Goal: Find specific page/section: Find specific page/section

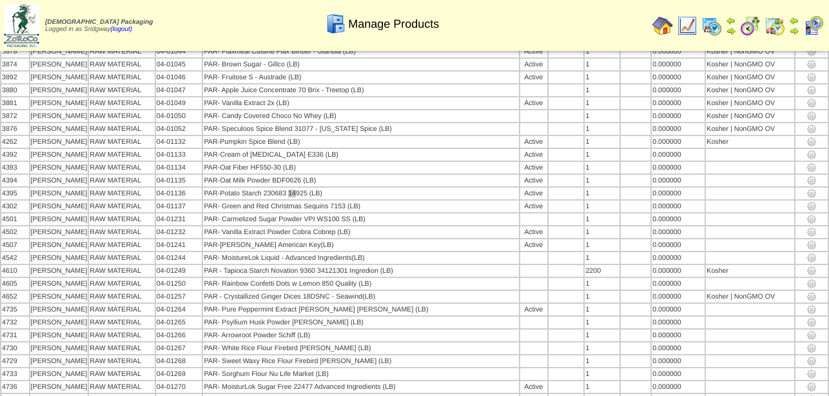
scroll to position [5966, 0]
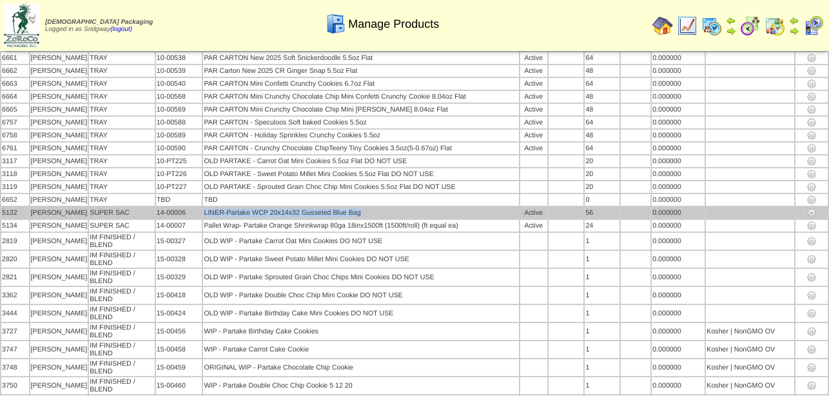
drag, startPoint x: 356, startPoint y: 199, endPoint x: 191, endPoint y: 199, distance: 165.0
click at [203, 207] on td "LINER-Partake WCP 20x14x32 Gusseted Blue Bag" at bounding box center [360, 213] width 315 height 12
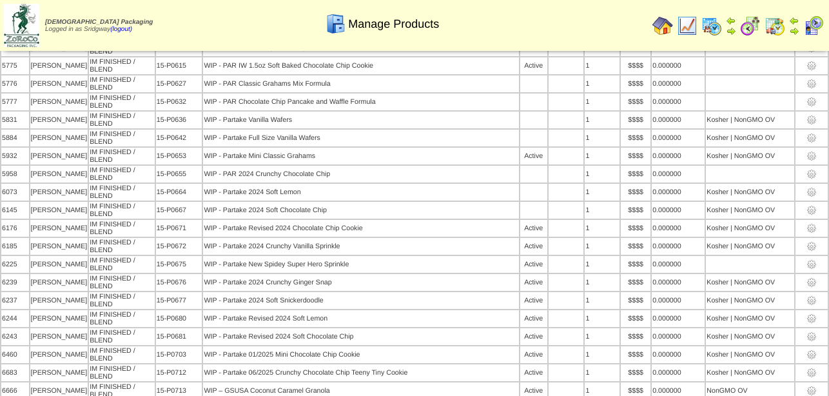
scroll to position [8070, 0]
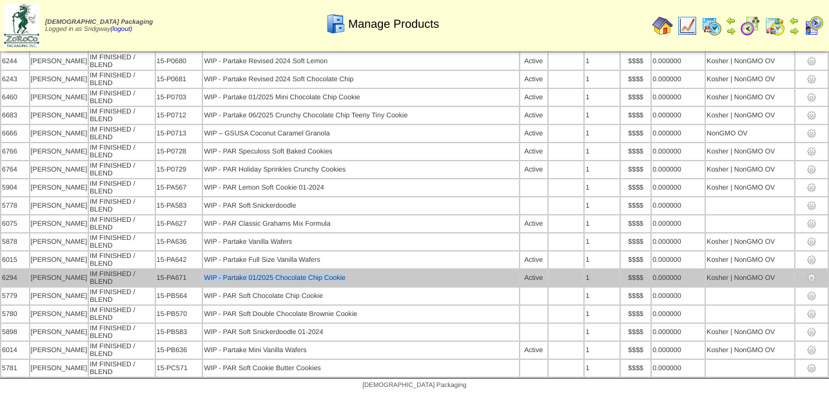
drag, startPoint x: 181, startPoint y: 269, endPoint x: 378, endPoint y: 267, distance: 197.9
click at [378, 269] on tr "6294 PARTAK IM FINISHED / BLEND 15-PA671 WIP - Partake 01/2025 Chocolate Chip C…" at bounding box center [414, 277] width 826 height 17
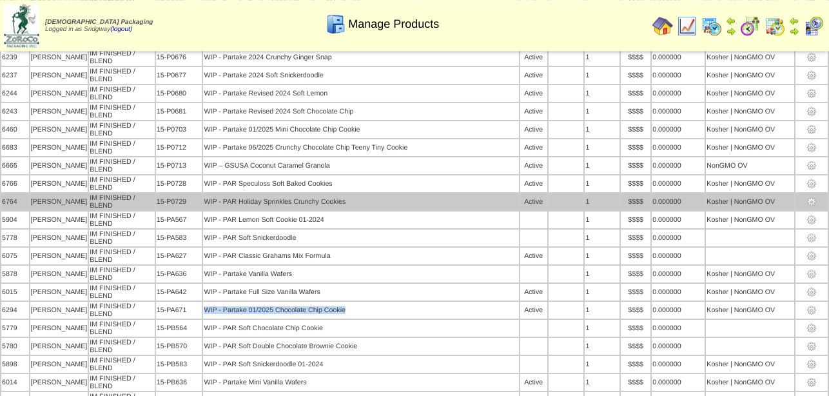
scroll to position [7873, 0]
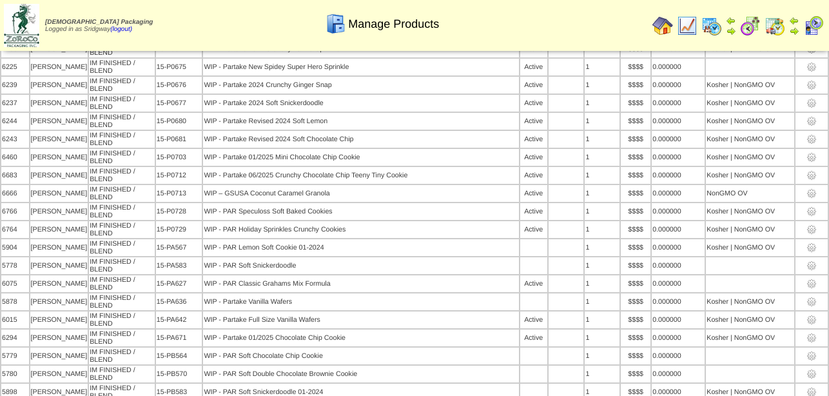
drag, startPoint x: 174, startPoint y: 139, endPoint x: 141, endPoint y: 139, distance: 32.9
click at [156, 39] on td "15-P0671" at bounding box center [179, 31] width 46 height 17
copy td "15-P0671"
click at [658, 27] on img at bounding box center [662, 25] width 21 height 21
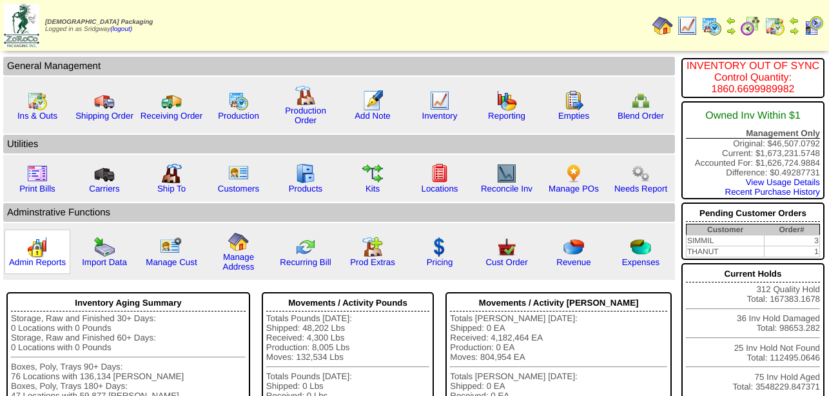
click at [30, 257] on img at bounding box center [37, 247] width 21 height 21
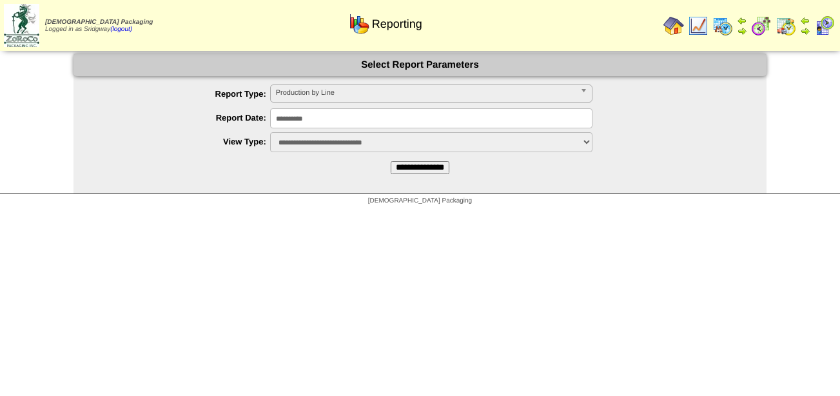
click at [363, 97] on span "Production by Line" at bounding box center [425, 92] width 299 height 15
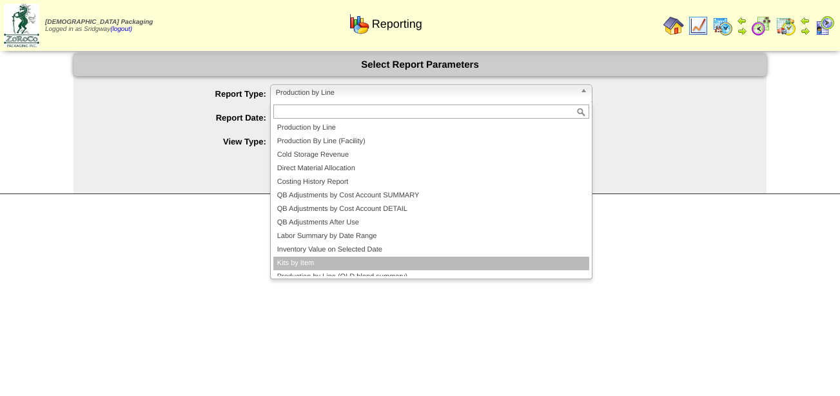
click at [337, 261] on li "Kits by Item" at bounding box center [431, 264] width 316 height 14
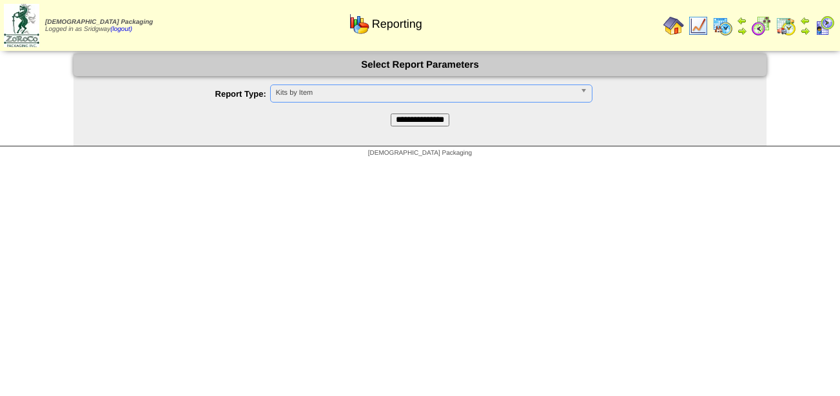
click at [431, 119] on input "**********" at bounding box center [420, 119] width 59 height 13
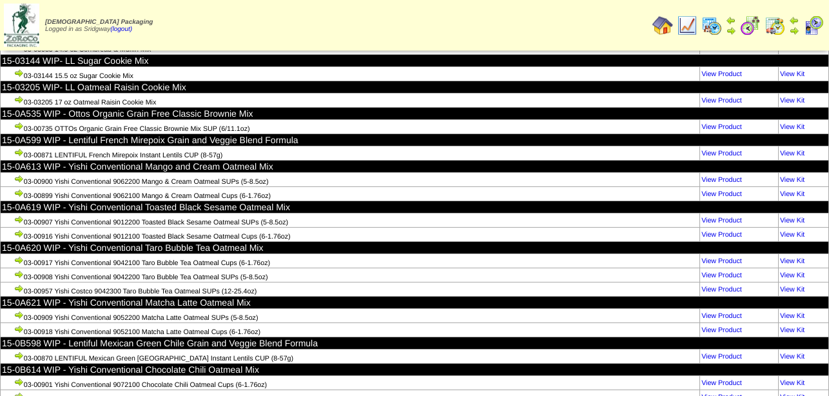
scroll to position [135319, 0]
click at [663, 30] on img at bounding box center [662, 25] width 21 height 21
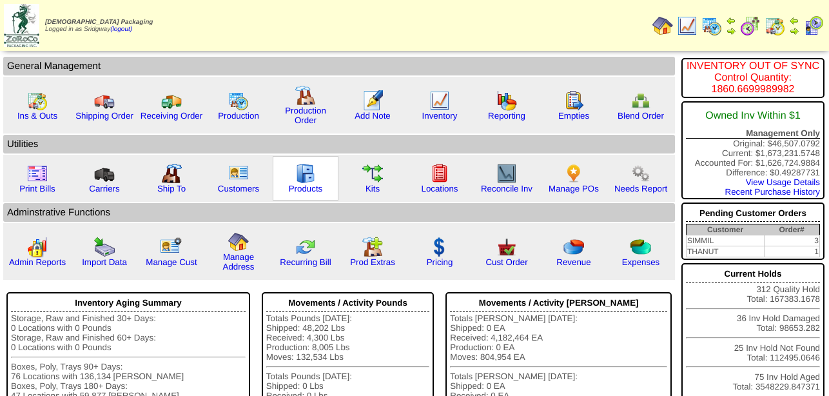
click at [309, 182] on img at bounding box center [305, 173] width 21 height 21
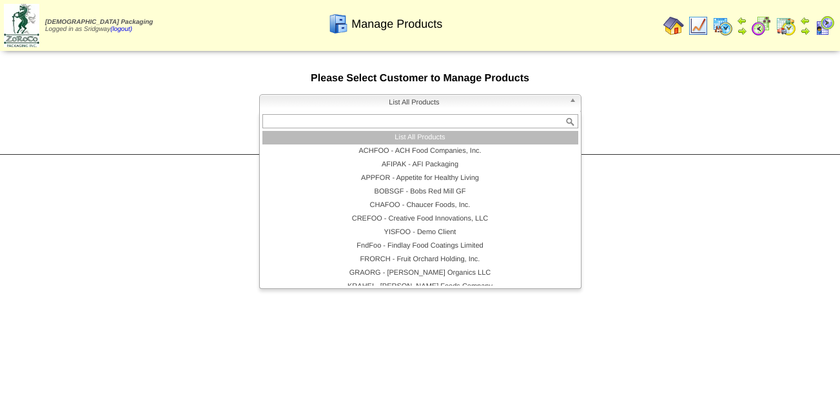
click at [362, 104] on span "List All Products" at bounding box center [414, 102] width 299 height 15
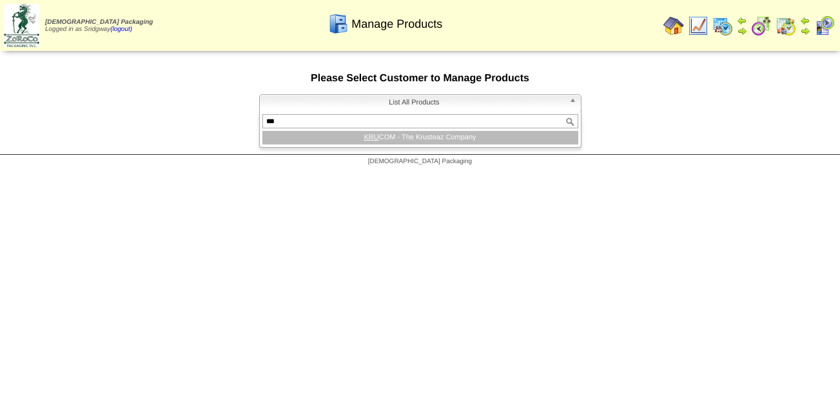
type input "***"
click at [400, 140] on li "KRU COM - The Krusteaz Company" at bounding box center [420, 138] width 316 height 14
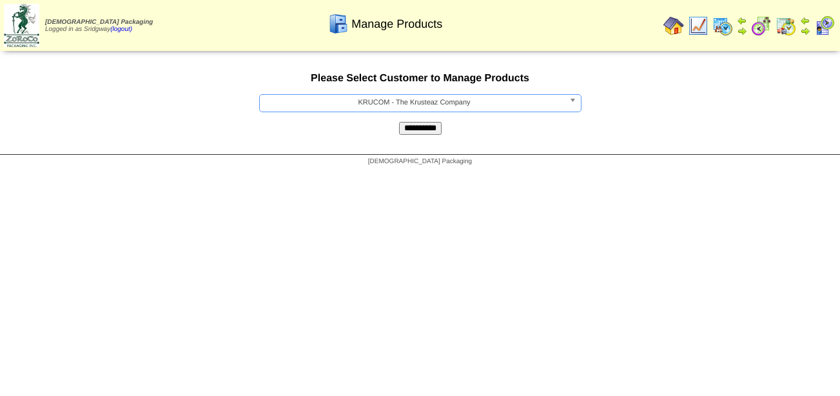
click at [411, 134] on input "**********" at bounding box center [420, 128] width 43 height 13
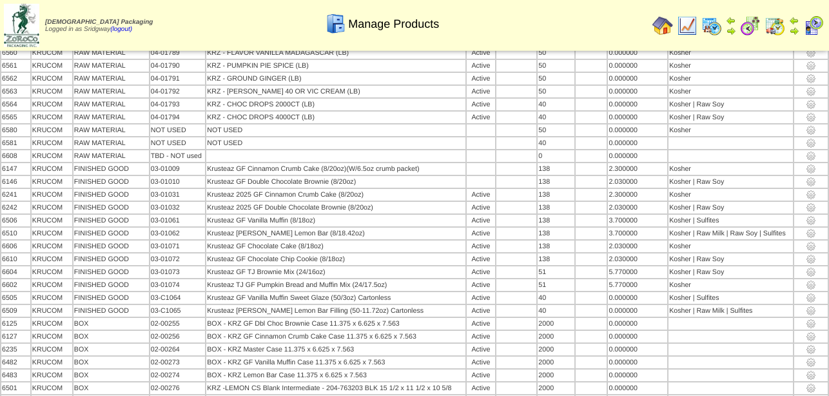
scroll to position [526, 0]
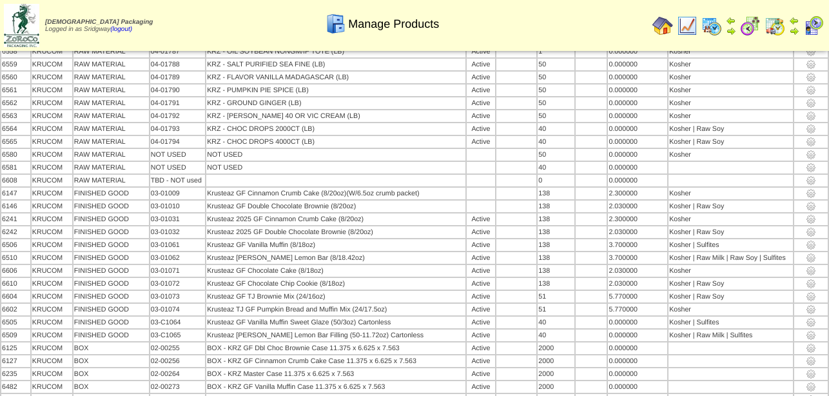
click at [662, 21] on img at bounding box center [662, 25] width 21 height 21
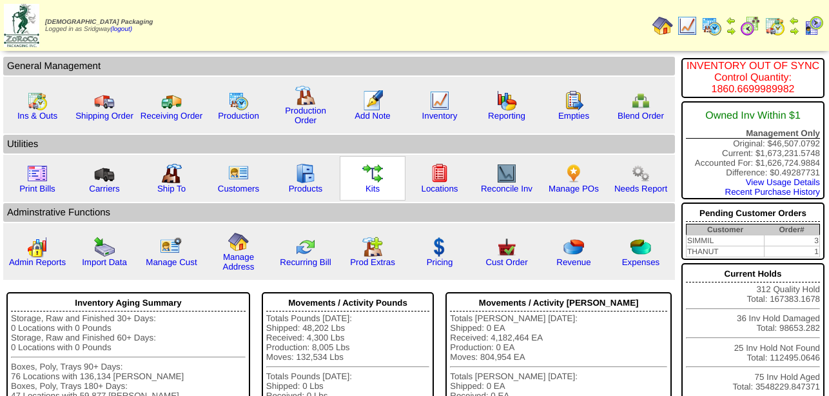
click at [379, 181] on img at bounding box center [372, 173] width 21 height 21
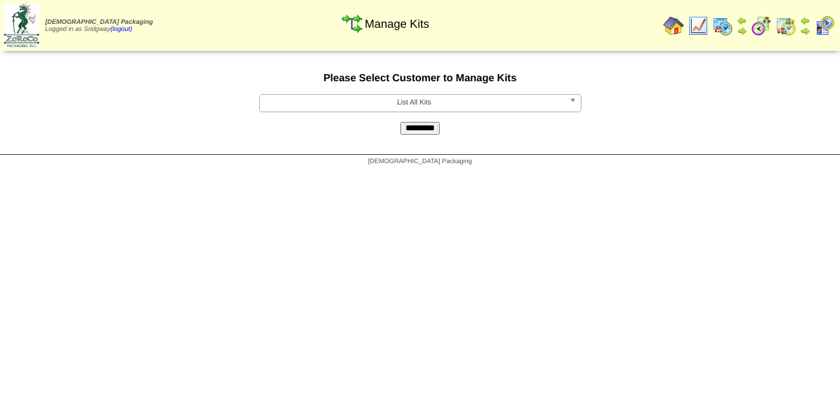
click at [443, 108] on span "List All Kits" at bounding box center [414, 102] width 299 height 15
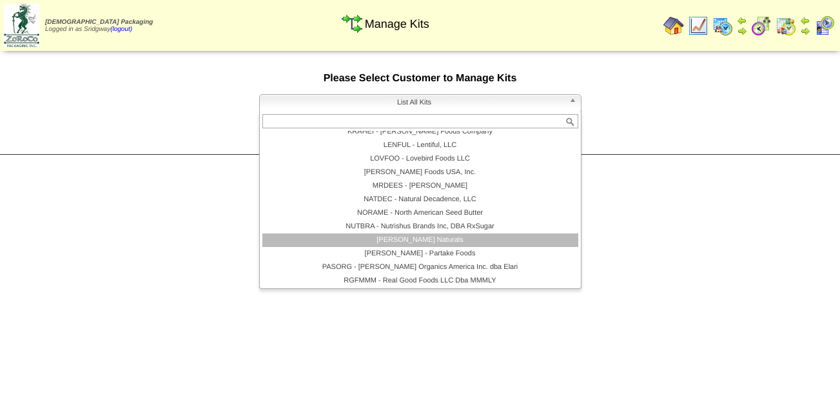
scroll to position [279, 0]
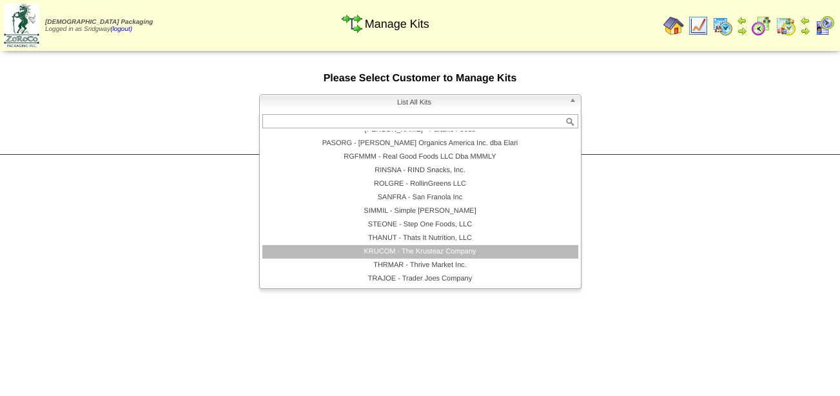
click at [458, 256] on li "KRUCOM - The Krusteaz Company" at bounding box center [420, 252] width 316 height 14
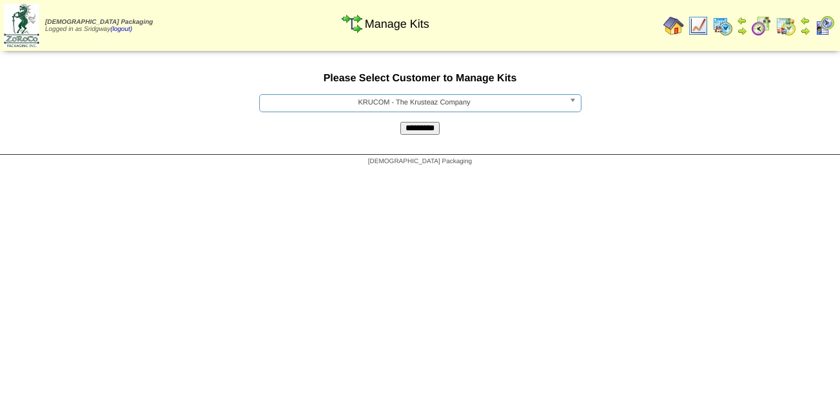
click at [424, 130] on input "*********" at bounding box center [419, 128] width 39 height 13
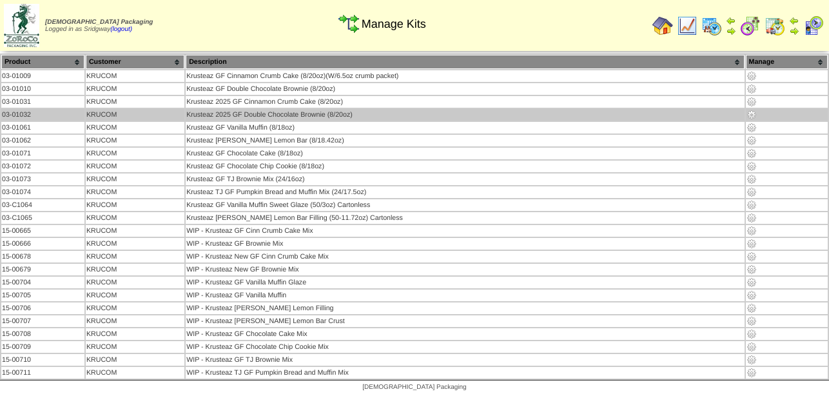
click at [748, 115] on img at bounding box center [752, 115] width 10 height 10
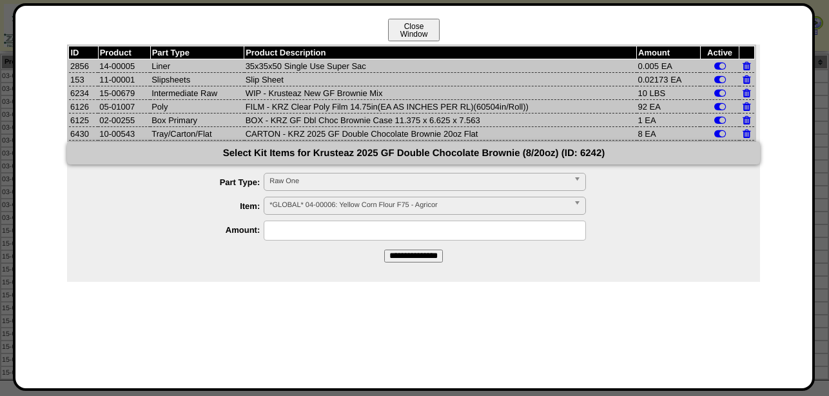
click at [423, 30] on button "Close Window" at bounding box center [414, 30] width 52 height 23
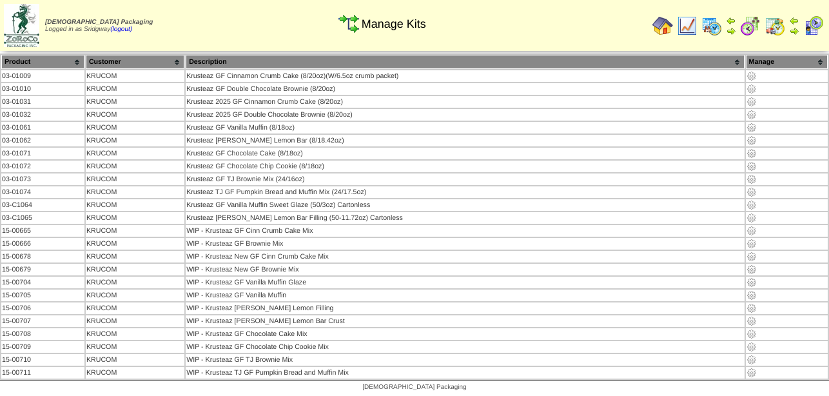
click at [665, 29] on img at bounding box center [662, 25] width 21 height 21
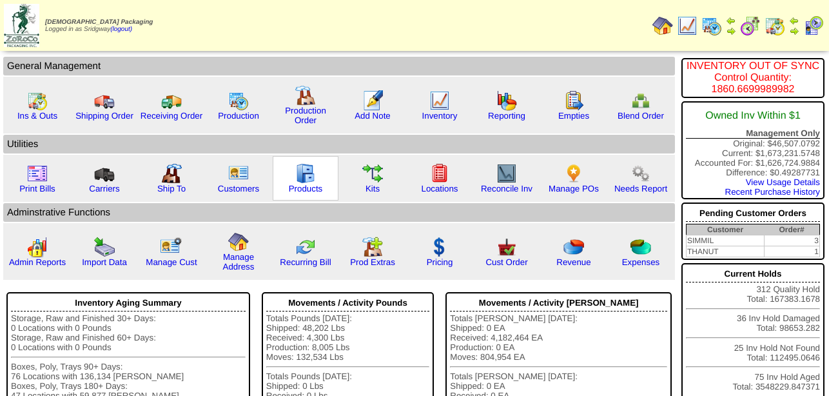
click at [298, 176] on img at bounding box center [305, 173] width 21 height 21
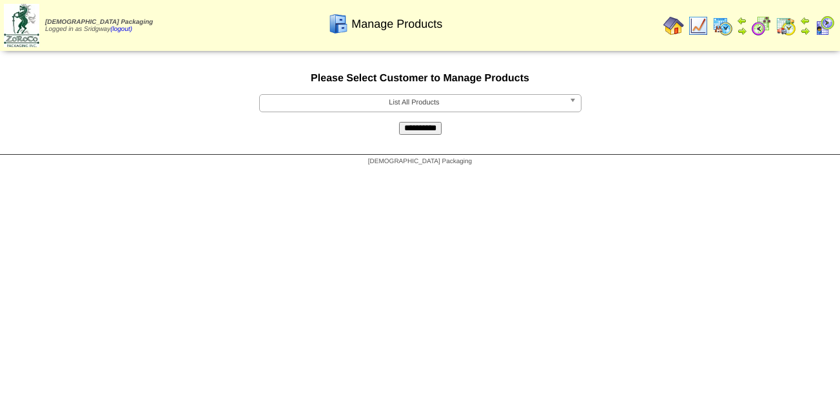
click at [359, 106] on span "List All Products" at bounding box center [414, 102] width 299 height 15
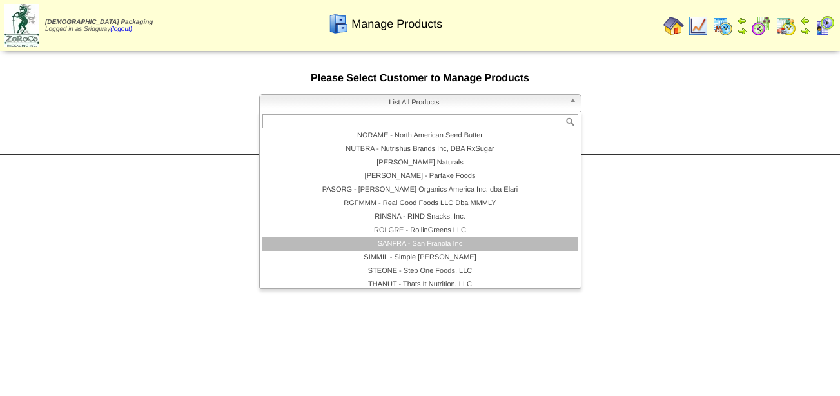
scroll to position [279, 0]
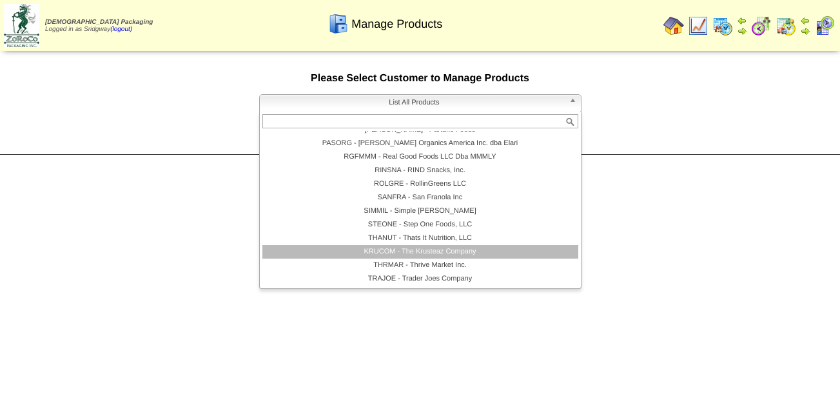
click at [504, 251] on li "KRUCOM - The Krusteaz Company" at bounding box center [420, 252] width 316 height 14
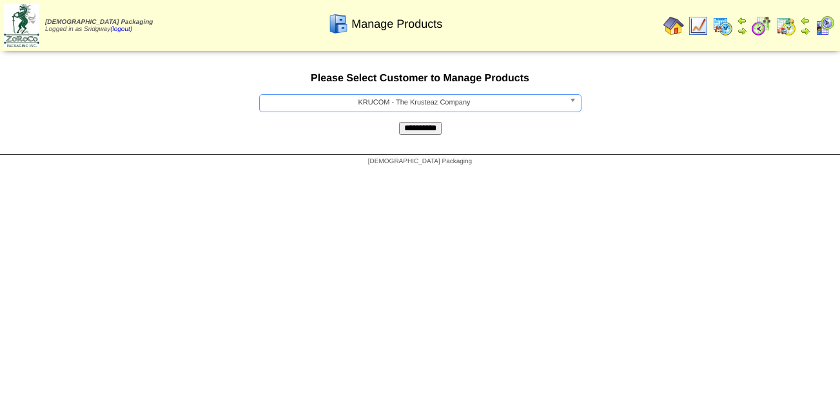
click at [420, 133] on input "**********" at bounding box center [420, 128] width 43 height 13
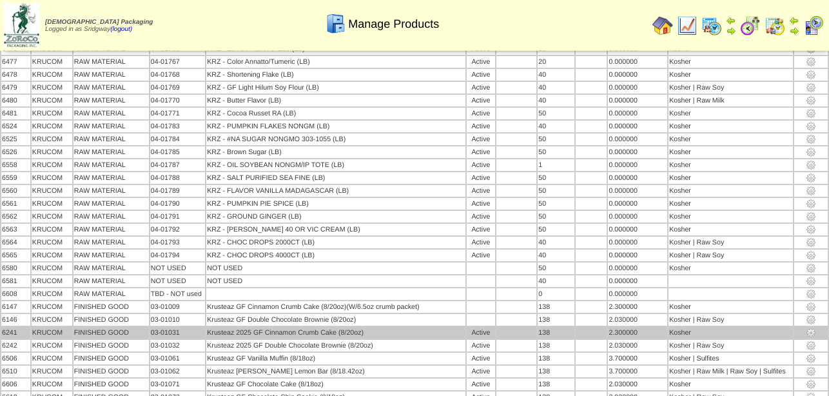
scroll to position [592, 0]
